Goal: Task Accomplishment & Management: Use online tool/utility

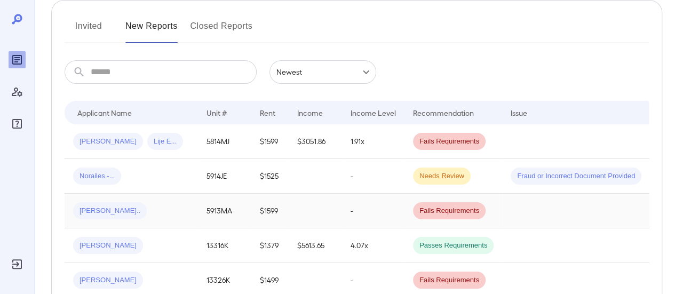
scroll to position [160, 0]
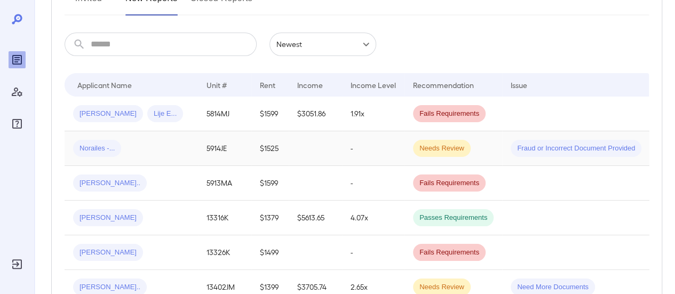
click at [155, 151] on div "Norailes -..." at bounding box center [131, 148] width 116 height 17
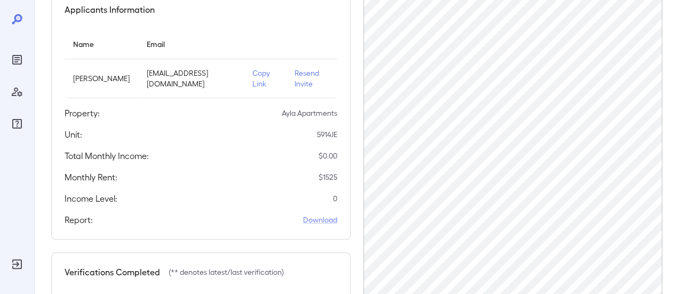
scroll to position [107, 0]
click at [258, 75] on p "Copy Link" at bounding box center [265, 77] width 25 height 21
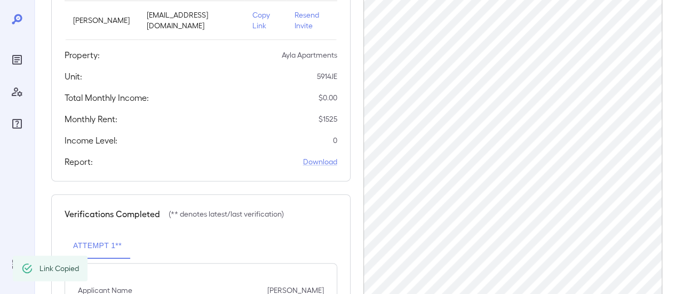
scroll to position [42, 0]
